Goal: Information Seeking & Learning: Compare options

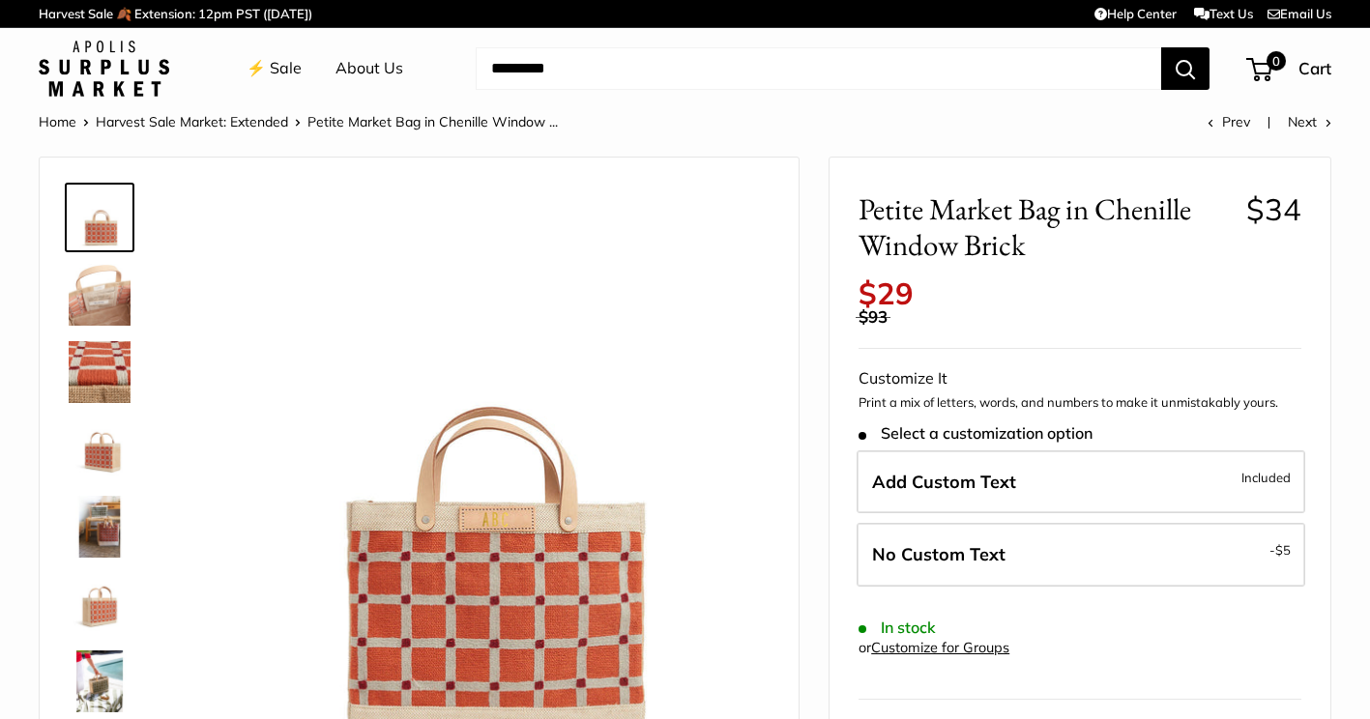
click at [93, 596] on img at bounding box center [100, 604] width 62 height 62
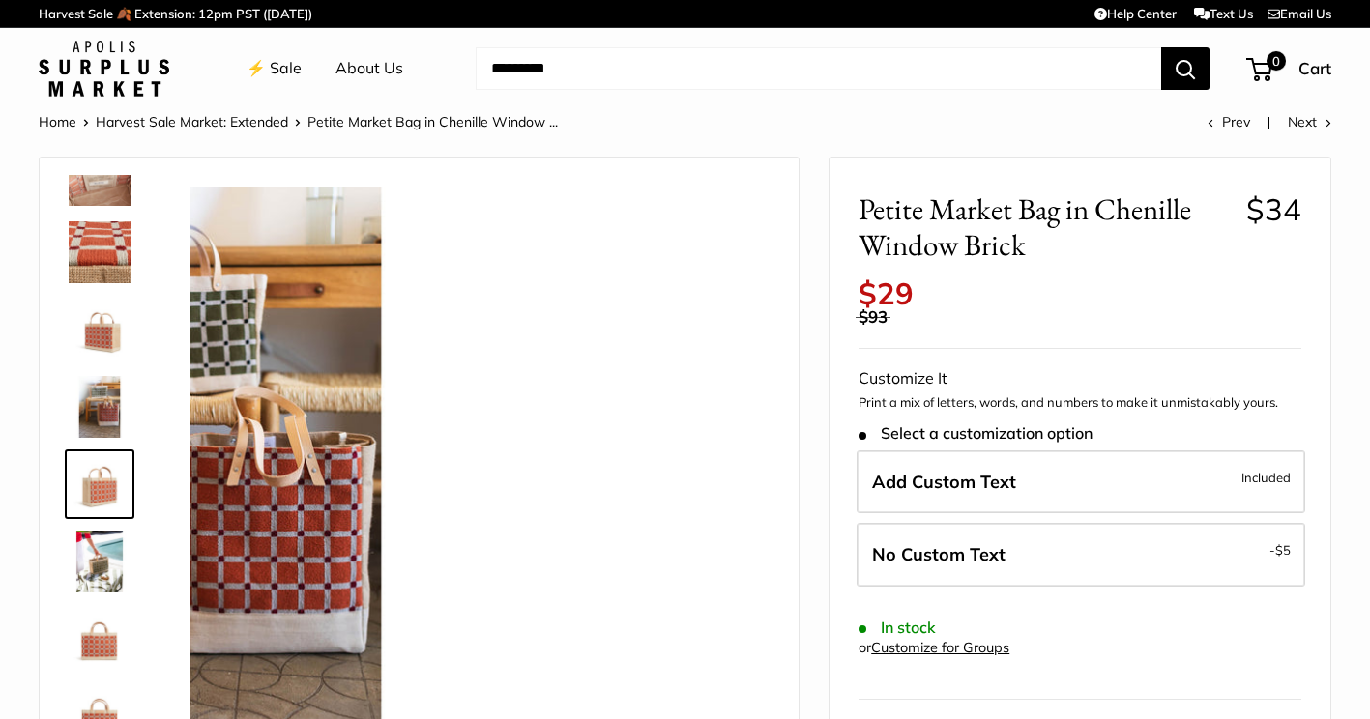
scroll to position [124, 0]
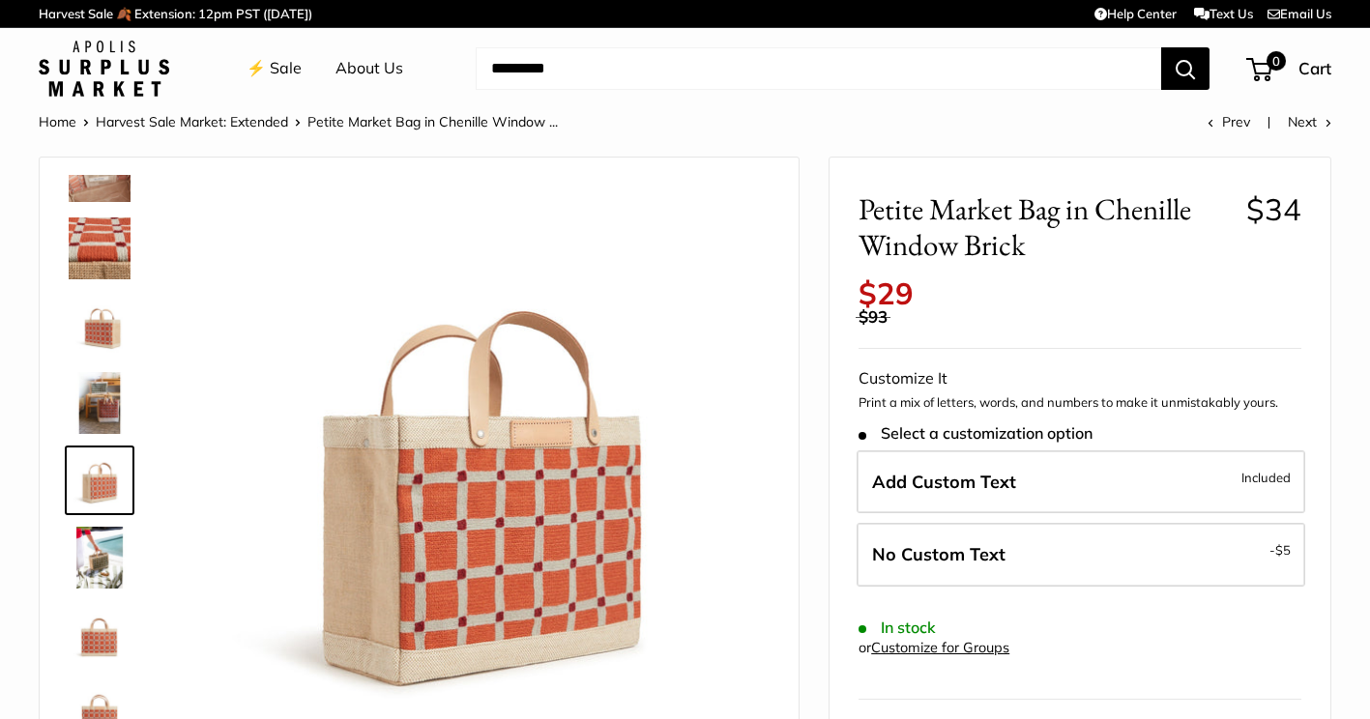
click at [107, 567] on img at bounding box center [100, 558] width 62 height 62
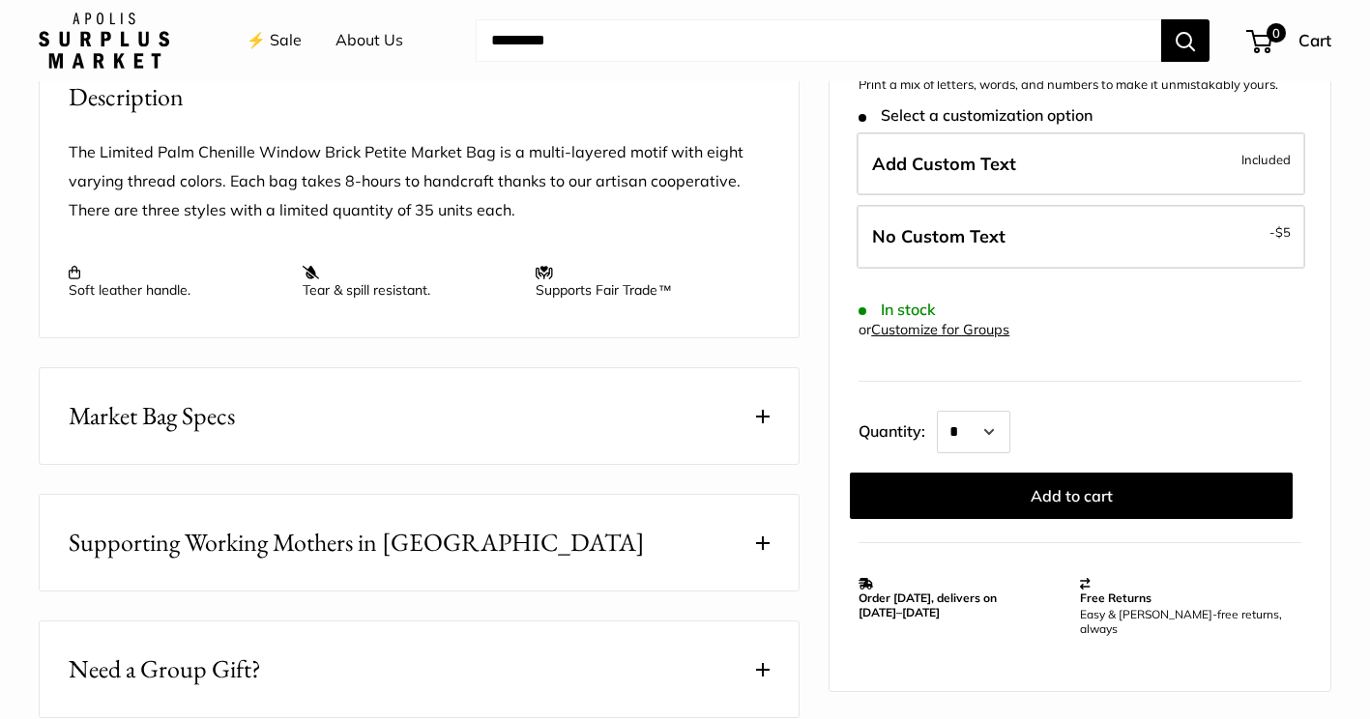
scroll to position [773, 0]
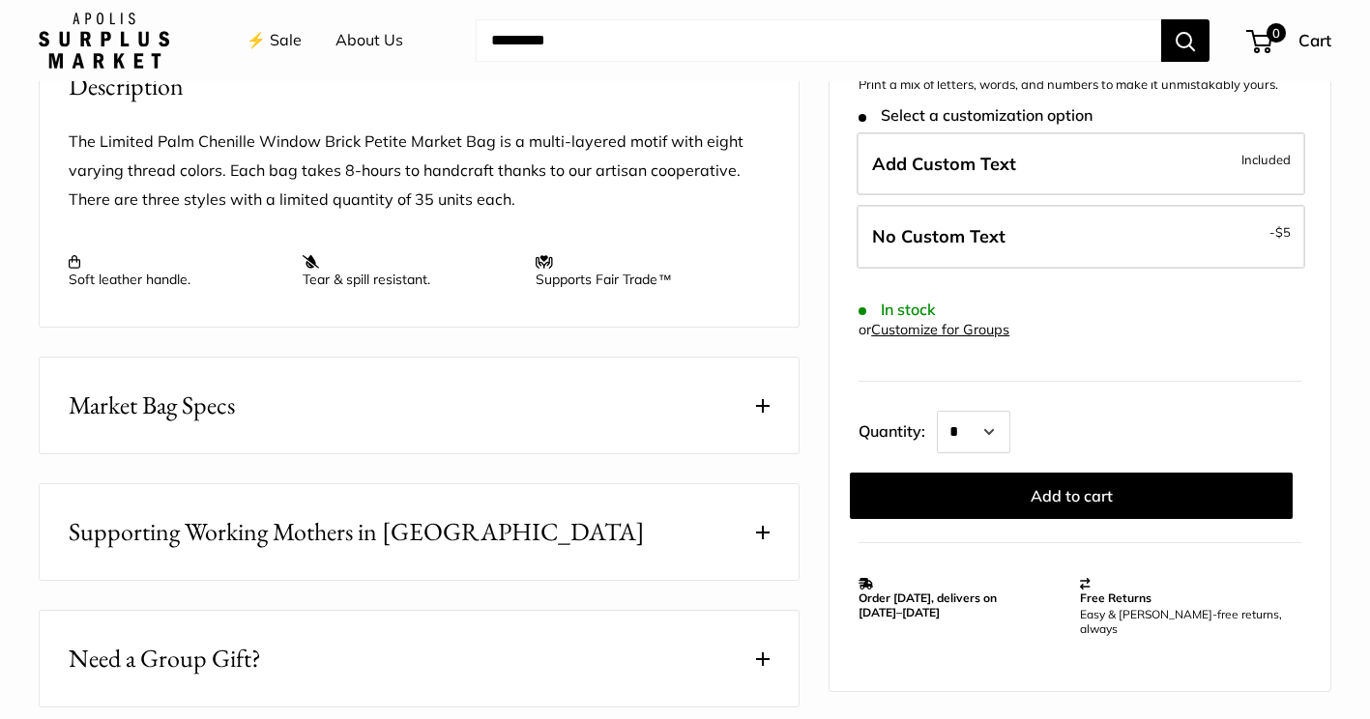
click at [202, 409] on span "Market Bag Specs" at bounding box center [152, 406] width 166 height 38
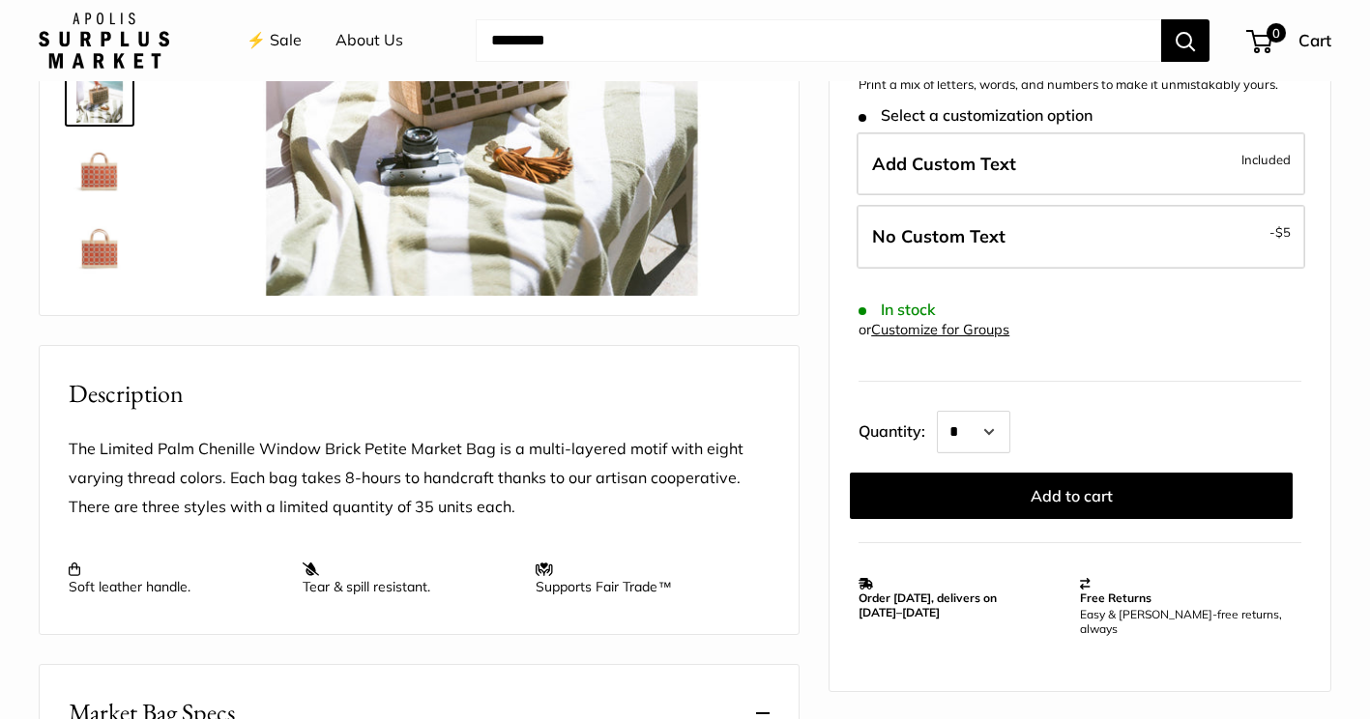
scroll to position [257, 0]
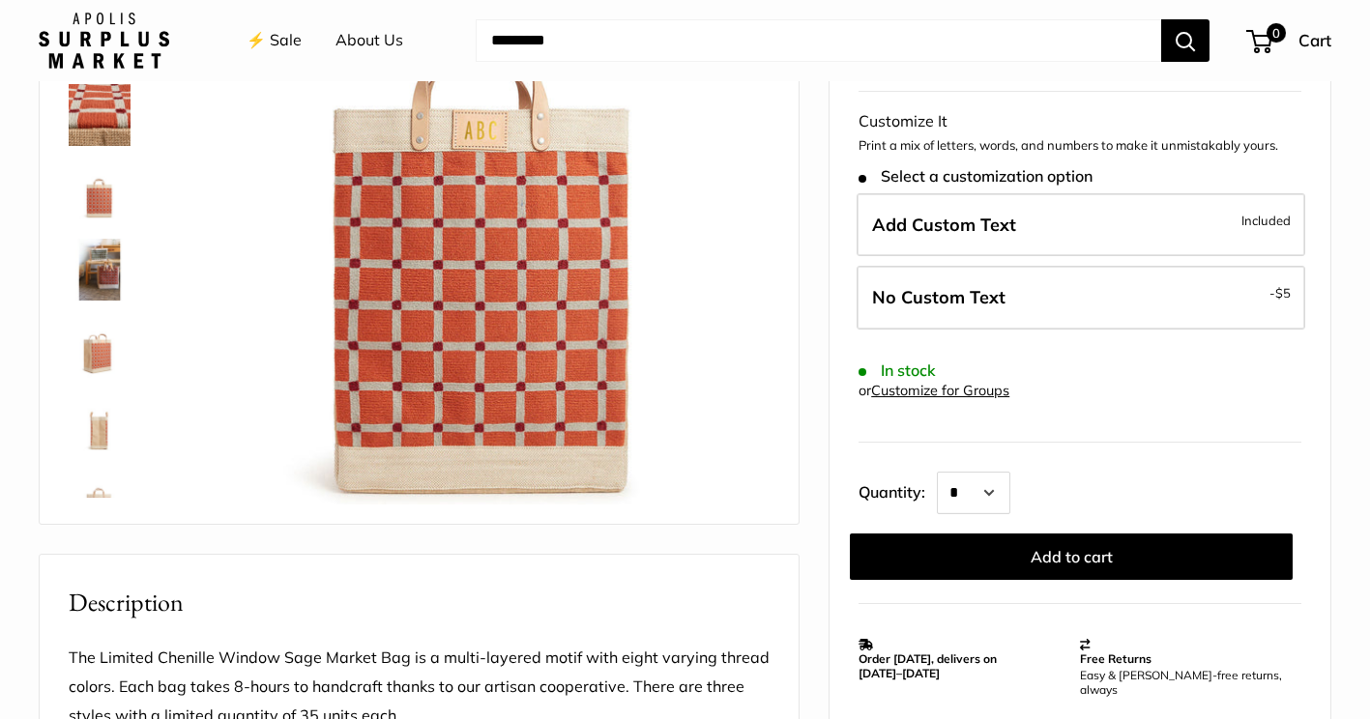
scroll to position [515, 0]
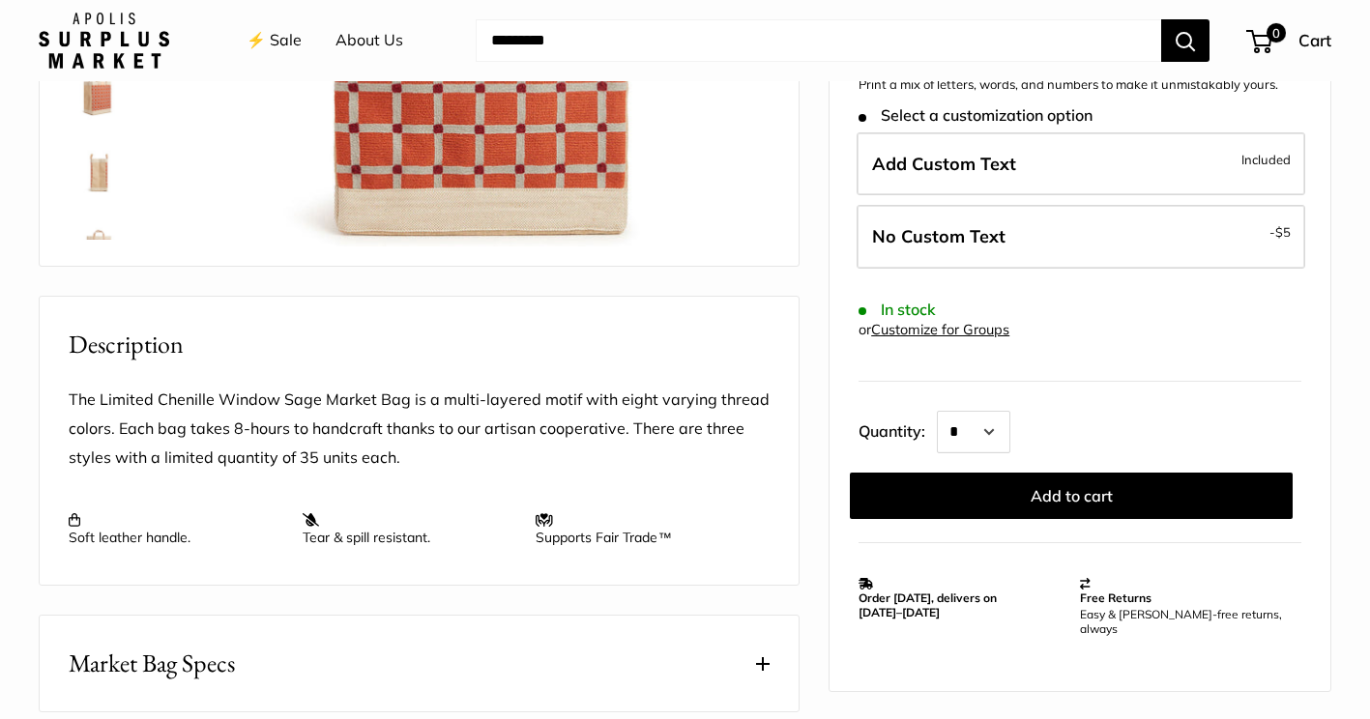
click at [148, 667] on span "Market Bag Specs" at bounding box center [152, 664] width 166 height 38
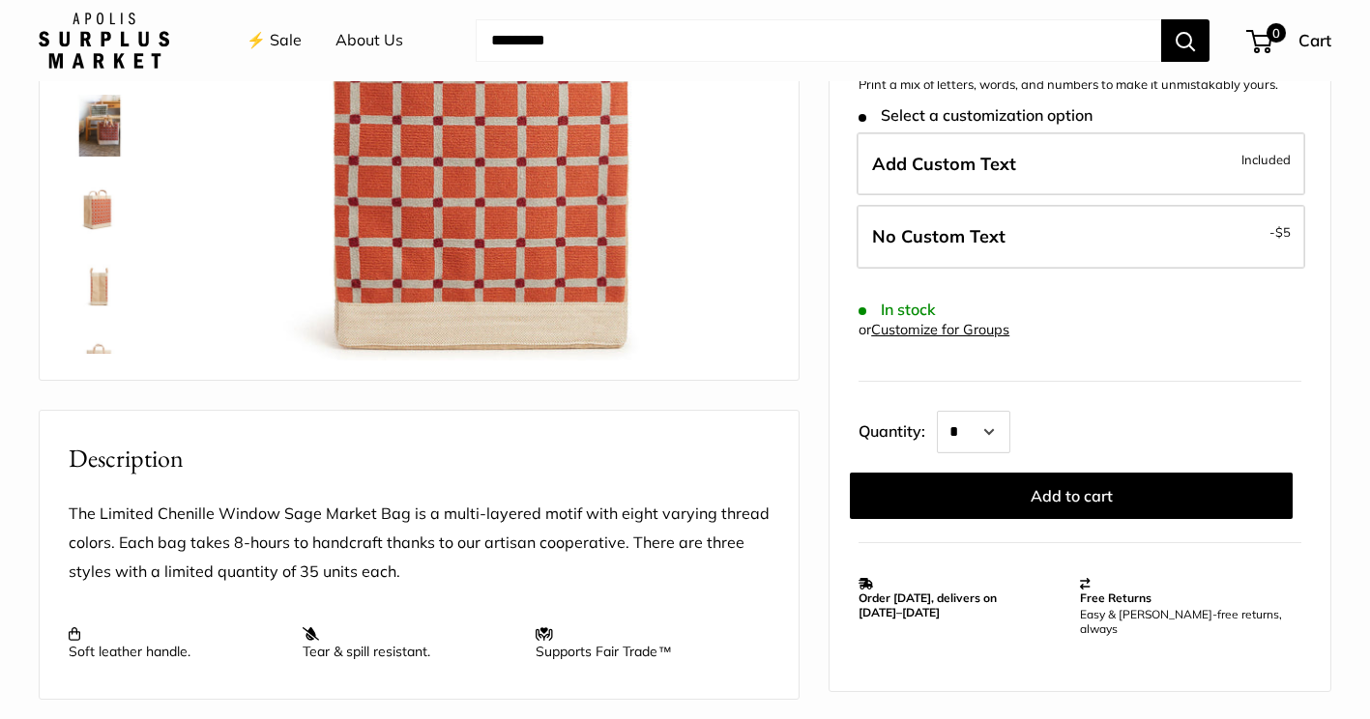
scroll to position [0, 0]
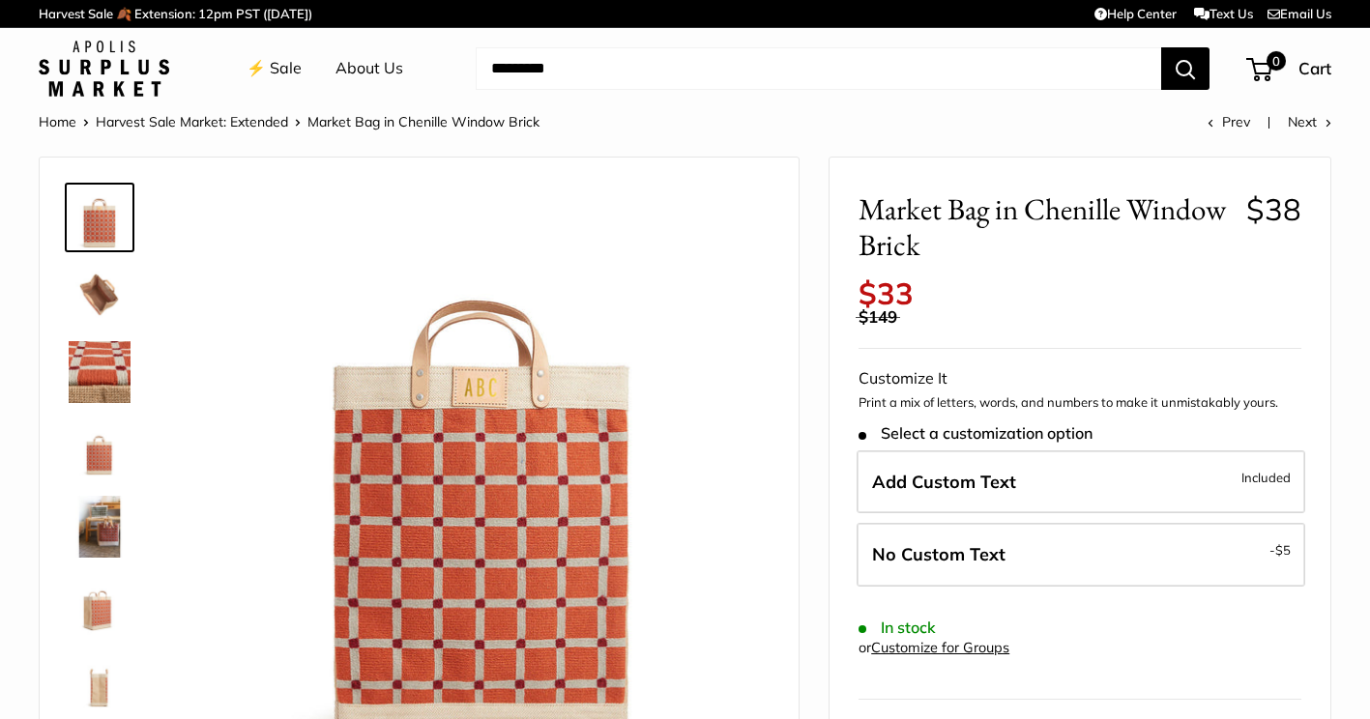
click at [102, 300] on img at bounding box center [100, 295] width 62 height 62
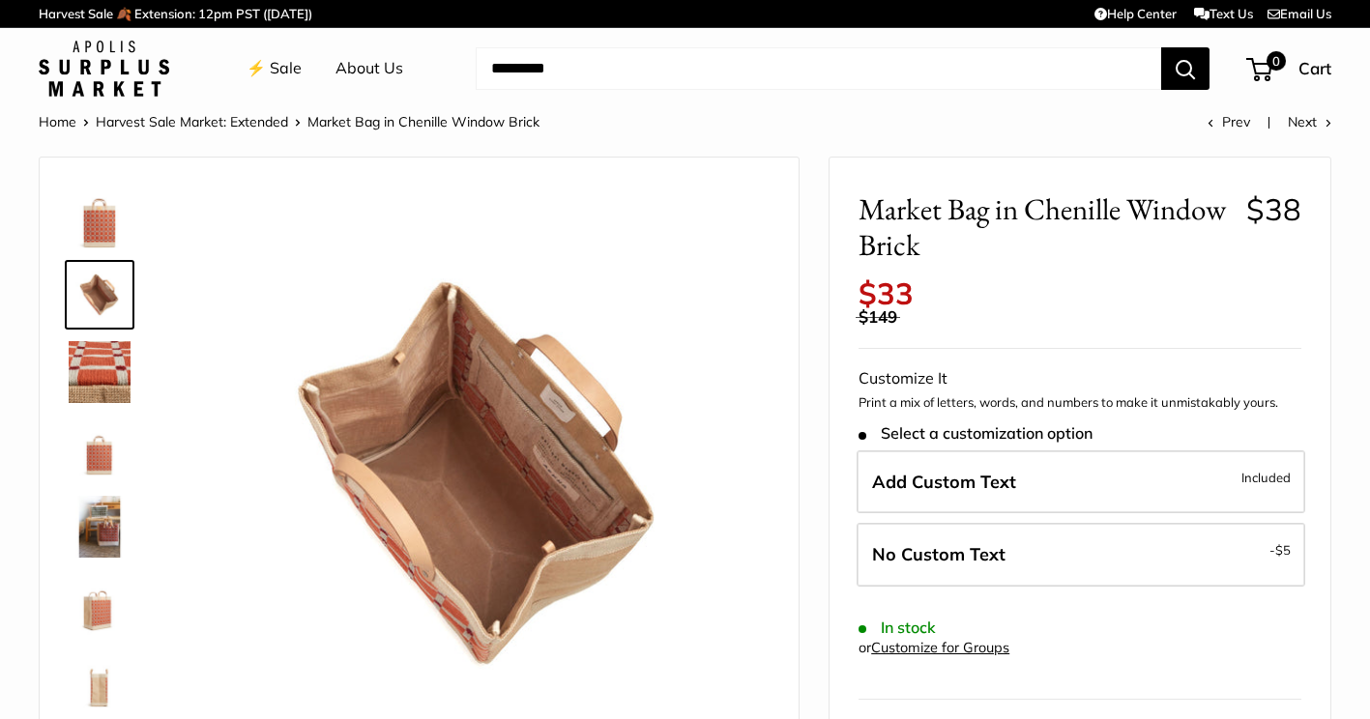
click at [96, 364] on img at bounding box center [100, 372] width 62 height 62
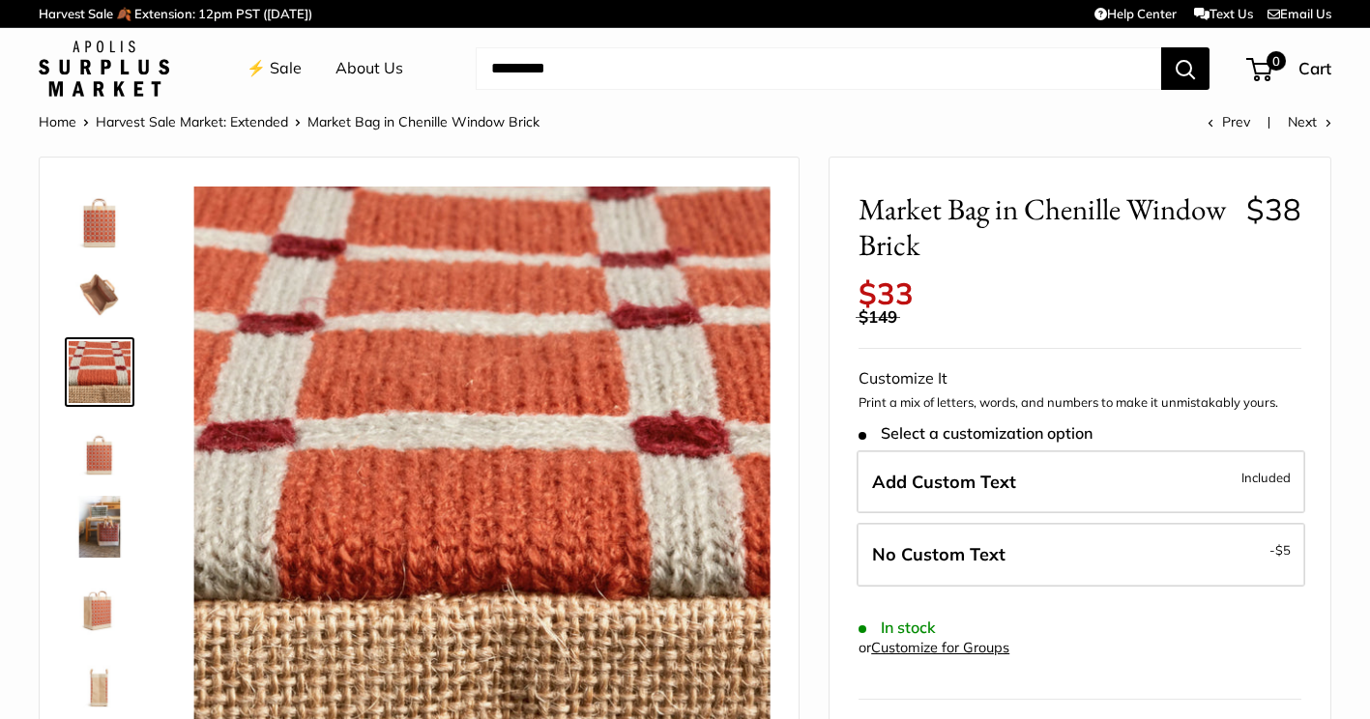
click at [114, 455] on img at bounding box center [100, 450] width 62 height 62
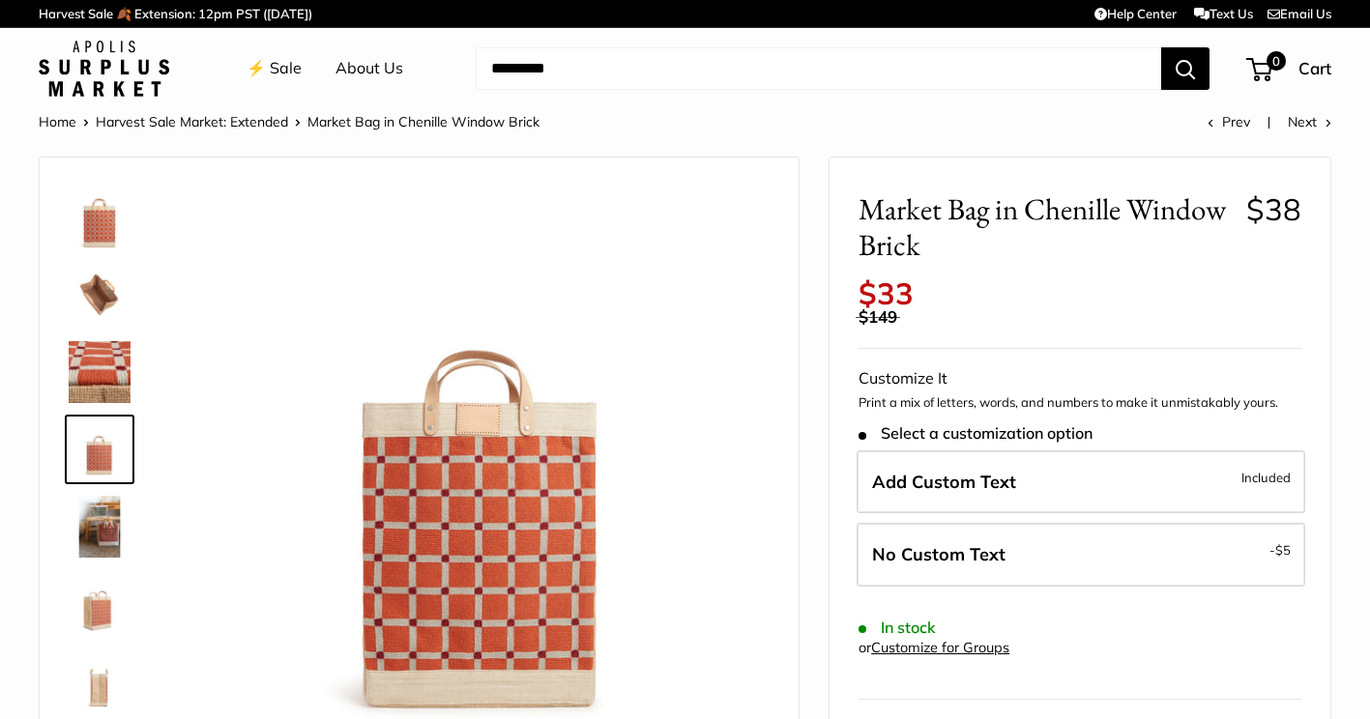
click at [112, 511] on img at bounding box center [100, 527] width 62 height 62
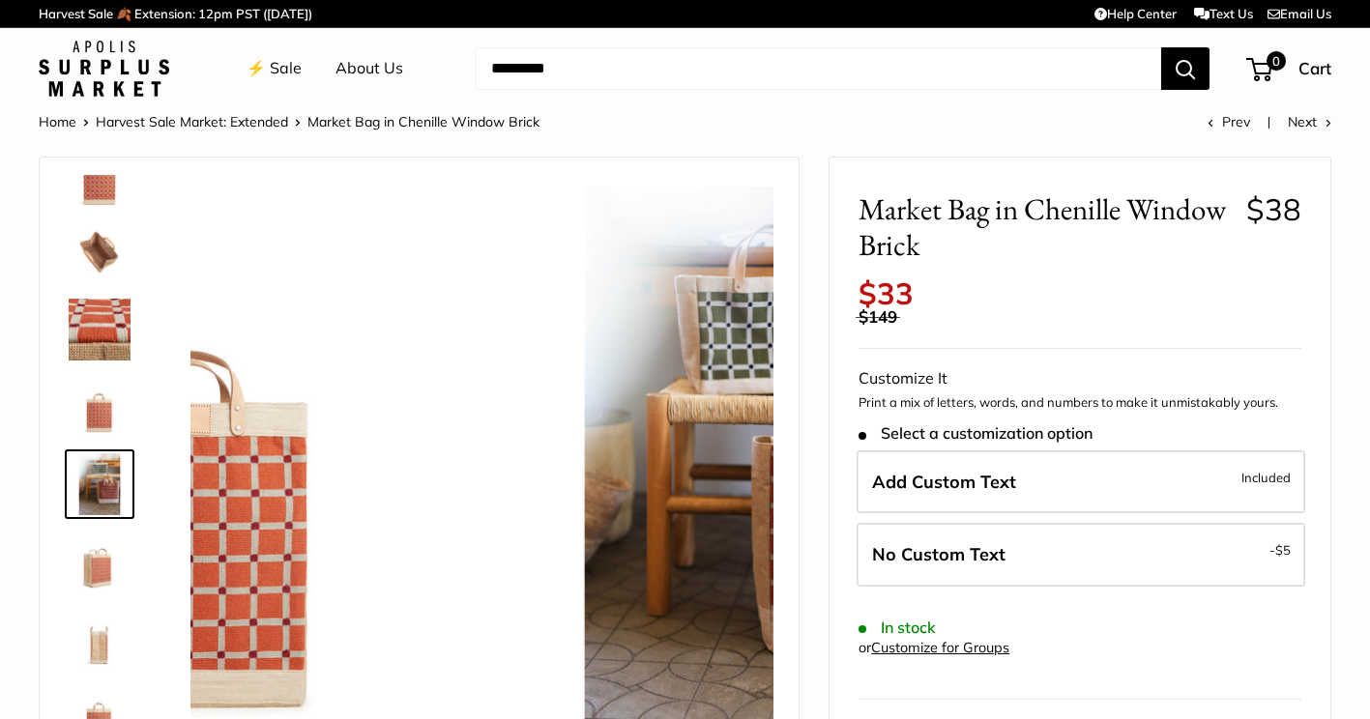
scroll to position [60, 0]
